Goal: Task Accomplishment & Management: Complete application form

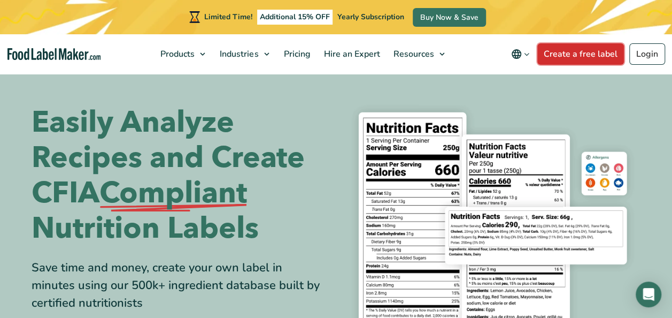
click at [563, 57] on link "Create a free label" at bounding box center [580, 53] width 87 height 21
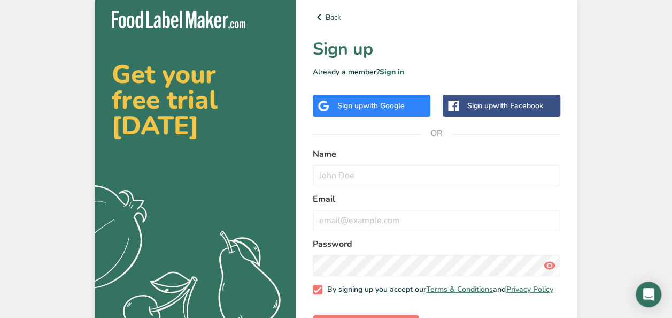
click at [366, 105] on span "with Google" at bounding box center [384, 106] width 42 height 10
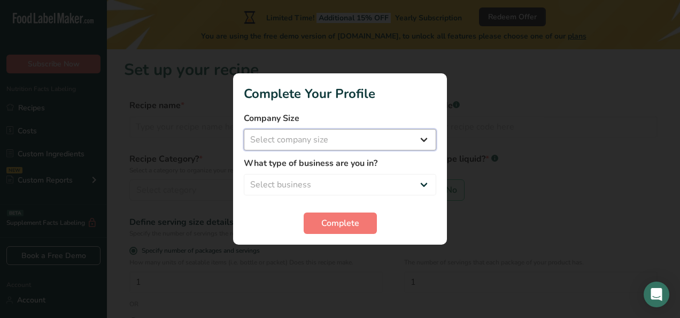
click at [424, 142] on select "Select company size Fewer than 10 Employees 10 to 50 Employees 51 to 500 Employ…" at bounding box center [340, 139] width 192 height 21
select select "1"
click at [244, 129] on select "Select company size Fewer than 10 Employees 10 to 50 Employees 51 to 500 Employ…" at bounding box center [340, 139] width 192 height 21
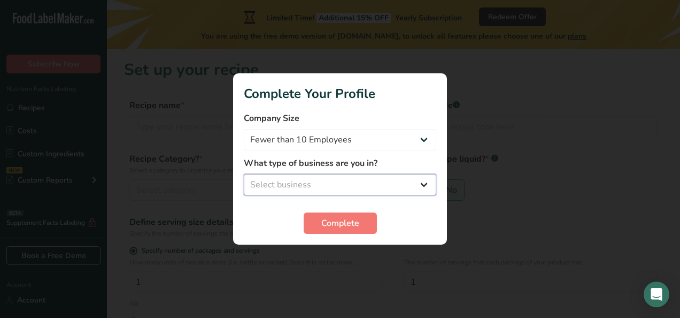
drag, startPoint x: 382, startPoint y: 185, endPoint x: 376, endPoint y: 189, distance: 7.3
click at [382, 185] on select "Select business Packaged Food Manufacturer Restaurant & Cafe Bakery Meal Plans …" at bounding box center [340, 184] width 192 height 21
select select "1"
click at [244, 174] on select "Select business Packaged Food Manufacturer Restaurant & Cafe Bakery Meal Plans …" at bounding box center [340, 184] width 192 height 21
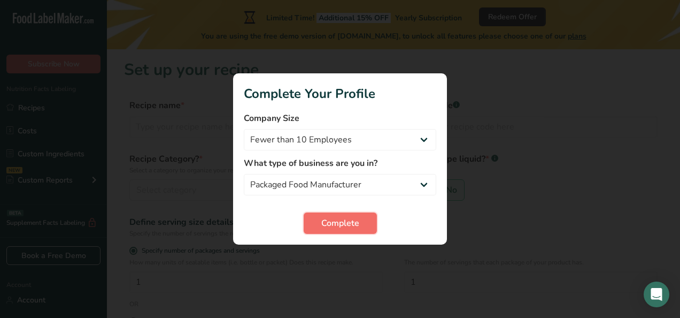
click at [335, 227] on span "Complete" at bounding box center [340, 223] width 38 height 13
